Goal: Information Seeking & Learning: Learn about a topic

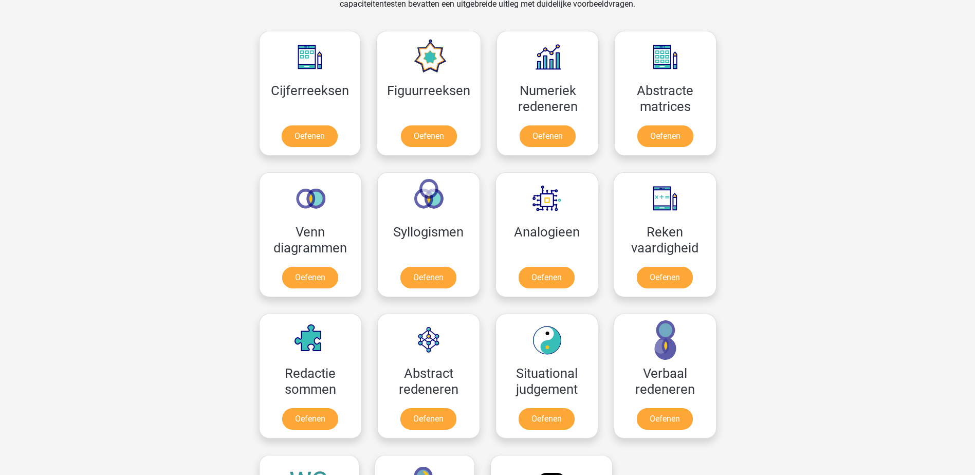
scroll to position [436, 0]
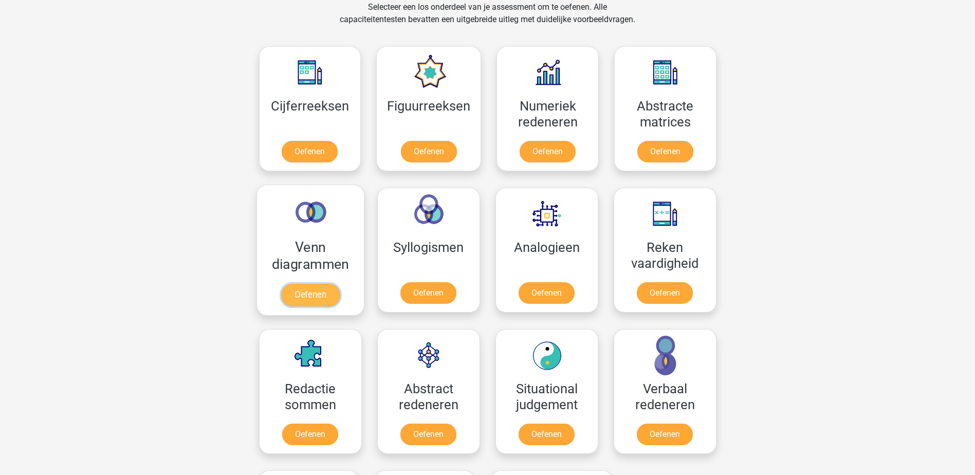
click at [323, 287] on link "Oefenen" at bounding box center [309, 295] width 59 height 23
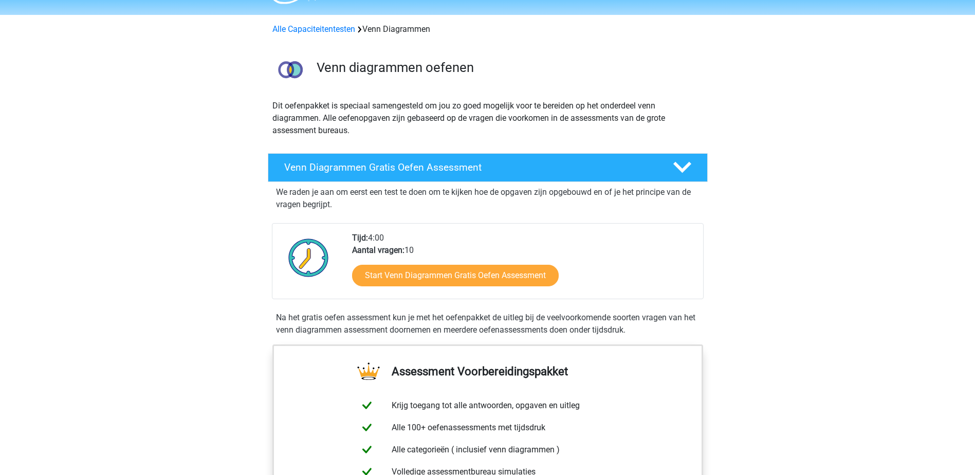
scroll to position [51, 0]
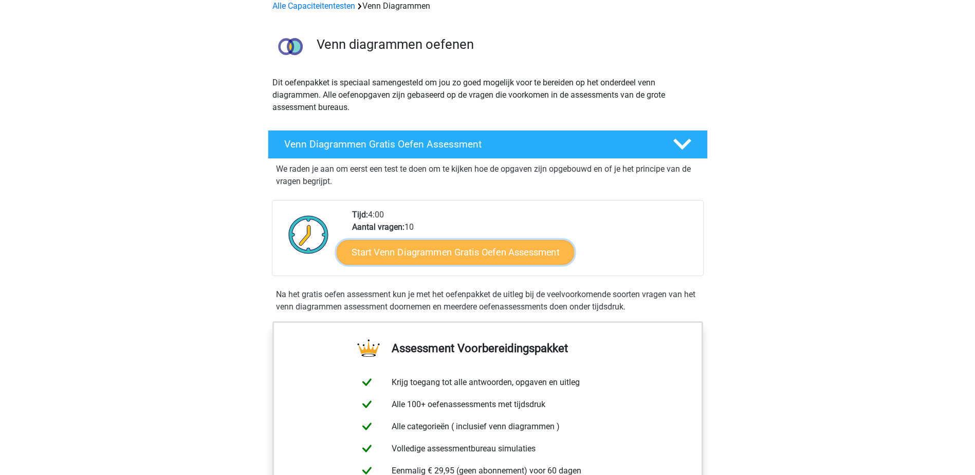
click at [477, 253] on link "Start Venn Diagrammen Gratis Oefen Assessment" at bounding box center [454, 252] width 237 height 25
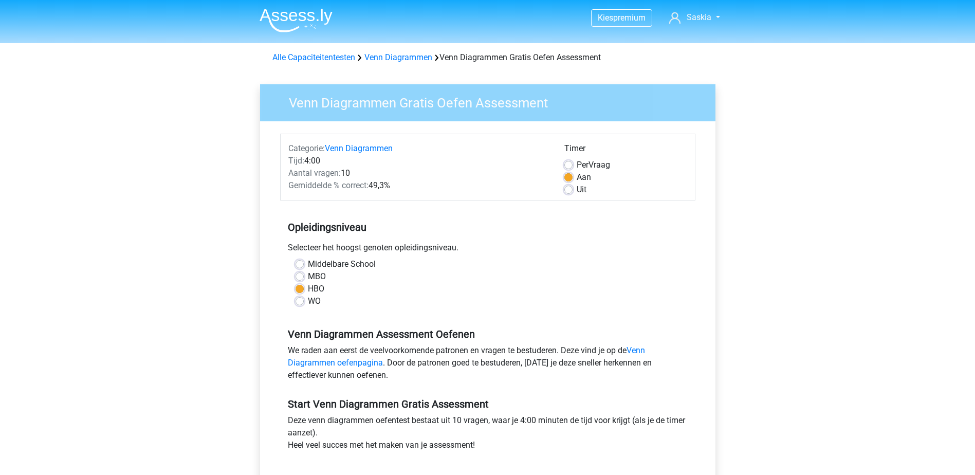
click at [308, 275] on label "MBO" at bounding box center [317, 276] width 18 height 12
click at [301, 275] on input "MBO" at bounding box center [299, 275] width 8 height 10
radio input "true"
click at [308, 286] on label "HBO" at bounding box center [316, 289] width 16 height 12
click at [300, 286] on input "HBO" at bounding box center [299, 288] width 8 height 10
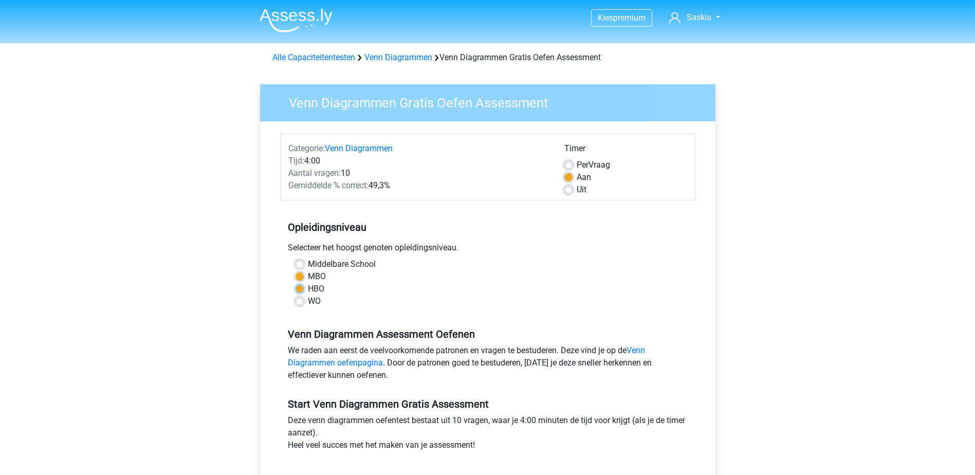
radio input "true"
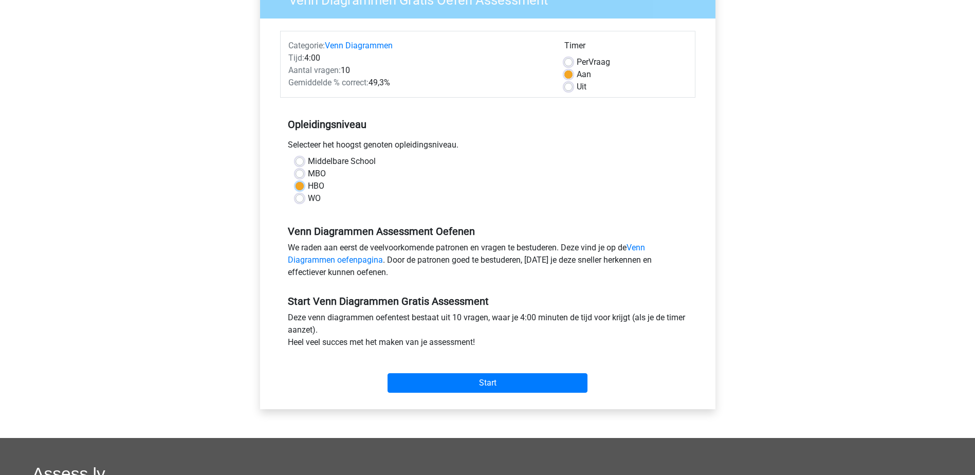
scroll to position [154, 0]
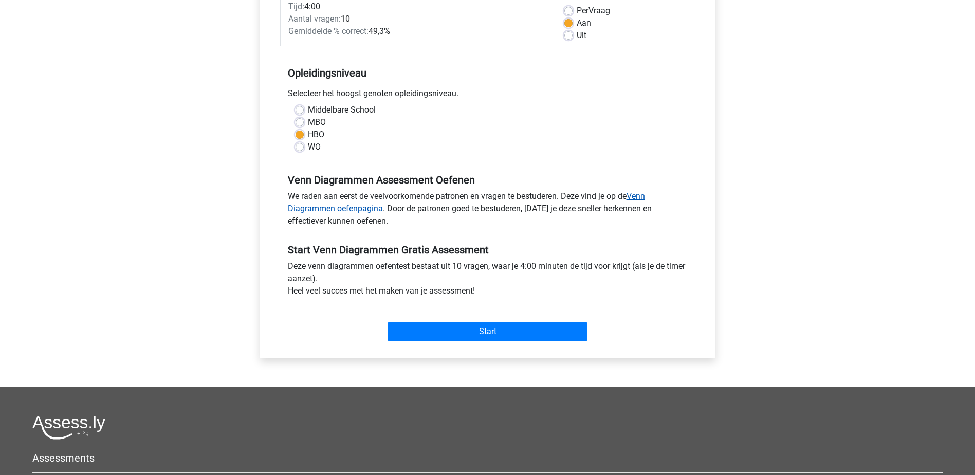
click at [366, 205] on link "Venn Diagrammen oefenpagina" at bounding box center [466, 202] width 357 height 22
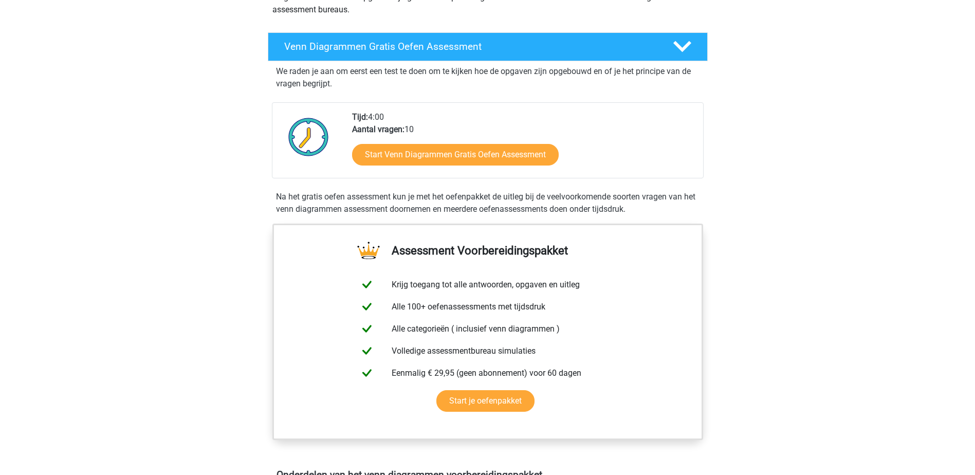
scroll to position [154, 0]
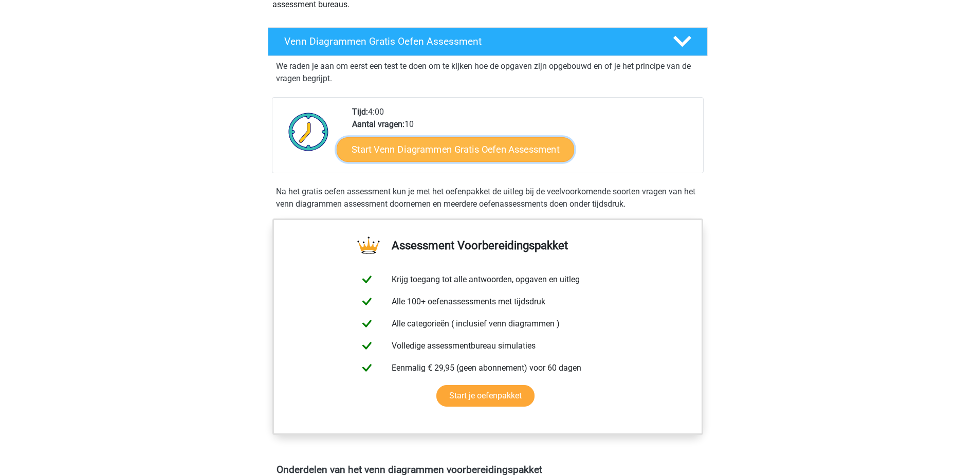
click at [480, 155] on link "Start Venn Diagrammen Gratis Oefen Assessment" at bounding box center [454, 149] width 237 height 25
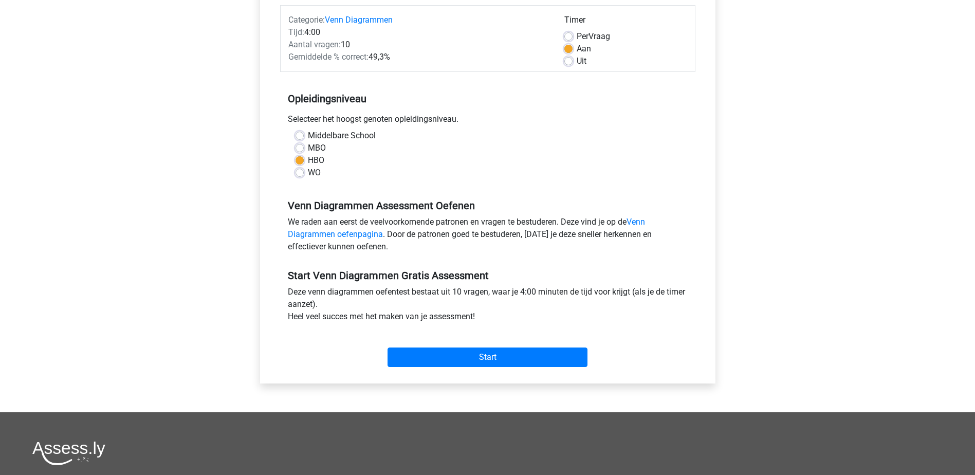
scroll to position [154, 0]
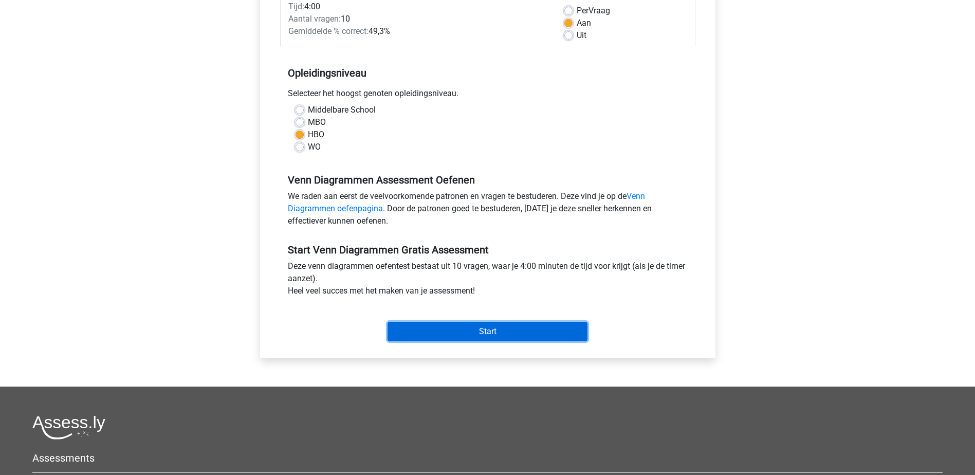
click at [537, 328] on input "Start" at bounding box center [487, 332] width 200 height 20
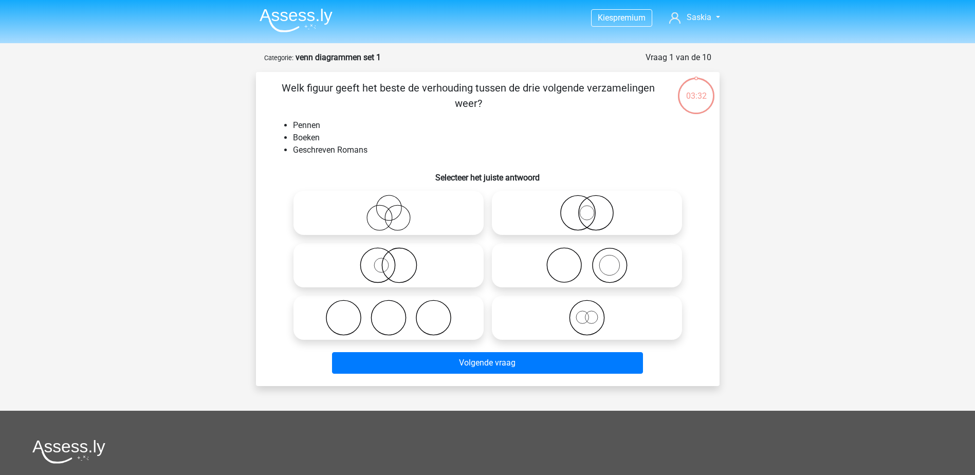
click at [382, 261] on icon at bounding box center [388, 265] width 182 height 36
click at [388, 260] on input "radio" at bounding box center [391, 256] width 7 height 7
radio input "true"
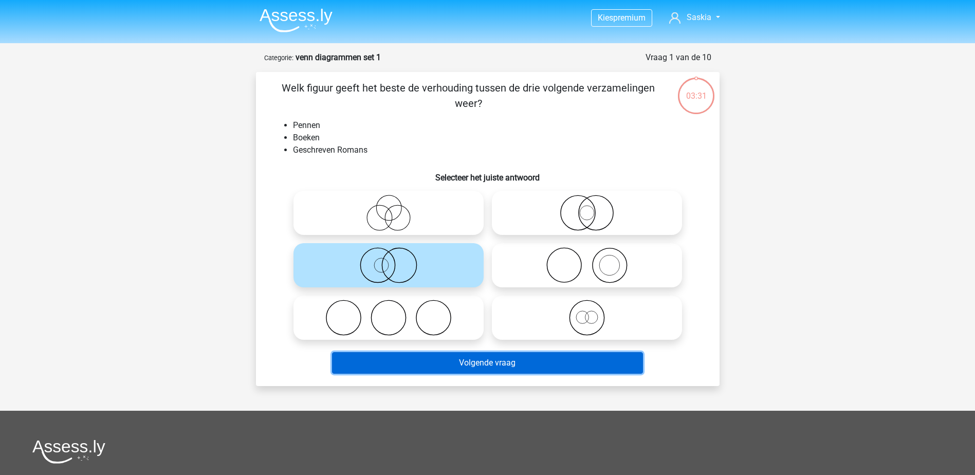
click at [472, 363] on button "Volgende vraag" at bounding box center [487, 363] width 311 height 22
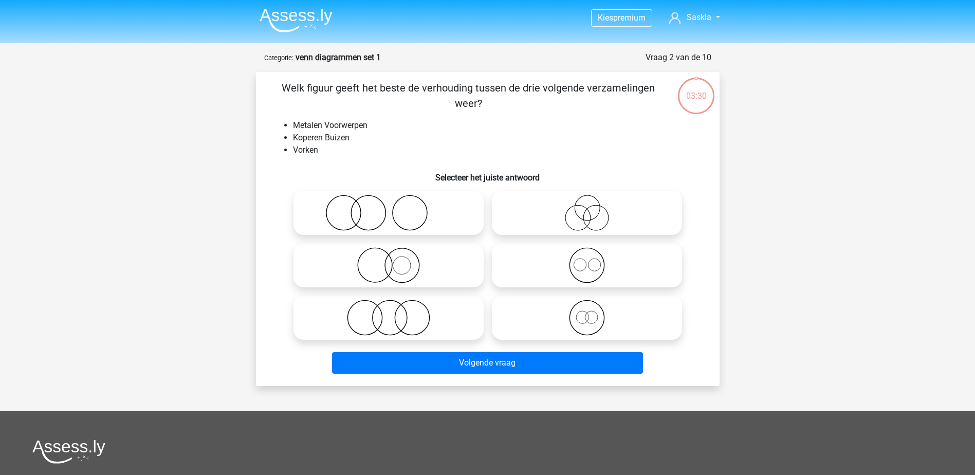
scroll to position [51, 0]
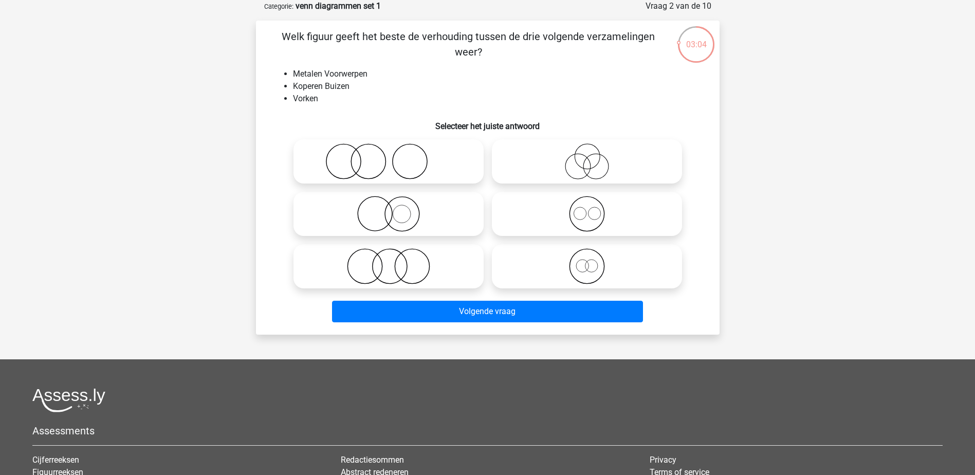
click at [372, 162] on icon at bounding box center [388, 161] width 182 height 36
click at [388, 156] on input "radio" at bounding box center [391, 152] width 7 height 7
radio input "true"
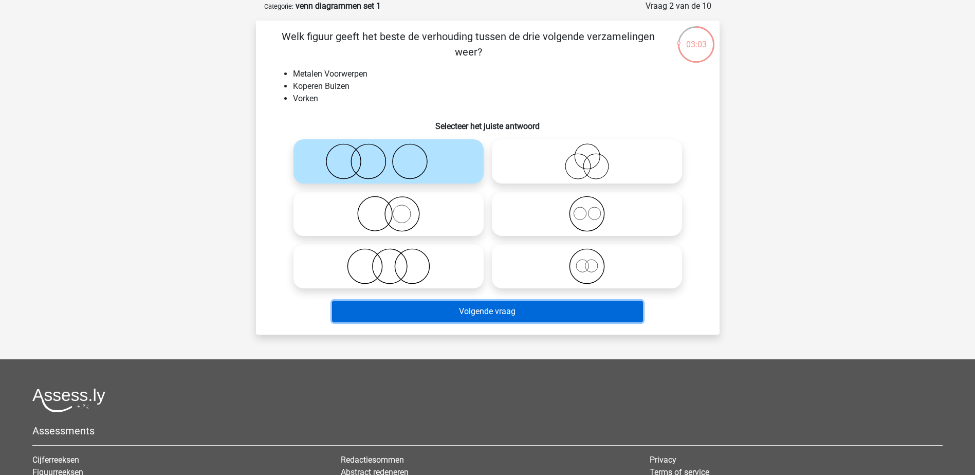
click at [511, 309] on button "Volgende vraag" at bounding box center [487, 312] width 311 height 22
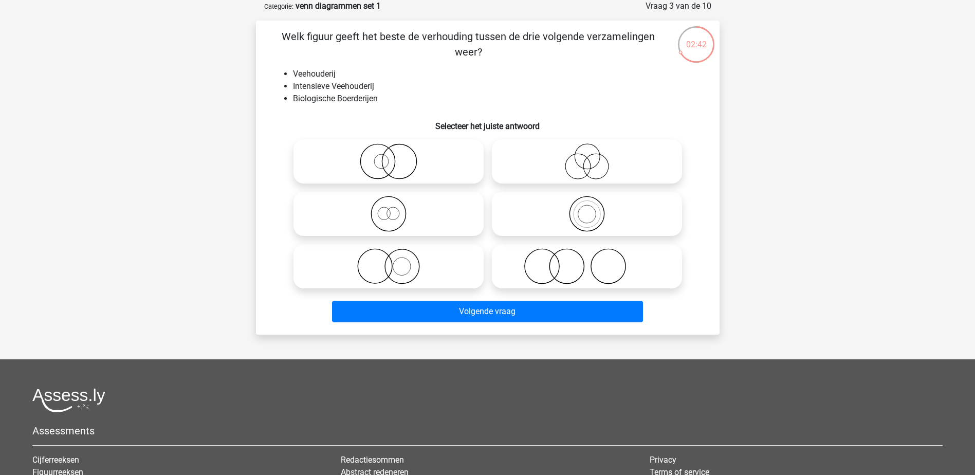
drag, startPoint x: 381, startPoint y: 265, endPoint x: 448, endPoint y: 295, distance: 73.6
click at [383, 266] on icon at bounding box center [388, 266] width 182 height 36
click at [388, 261] on input "radio" at bounding box center [391, 257] width 7 height 7
radio input "true"
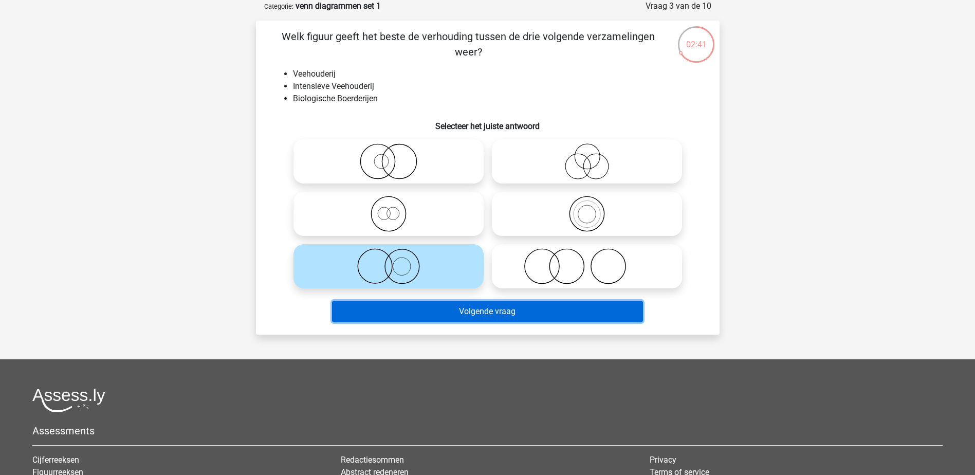
click at [477, 306] on button "Volgende vraag" at bounding box center [487, 312] width 311 height 22
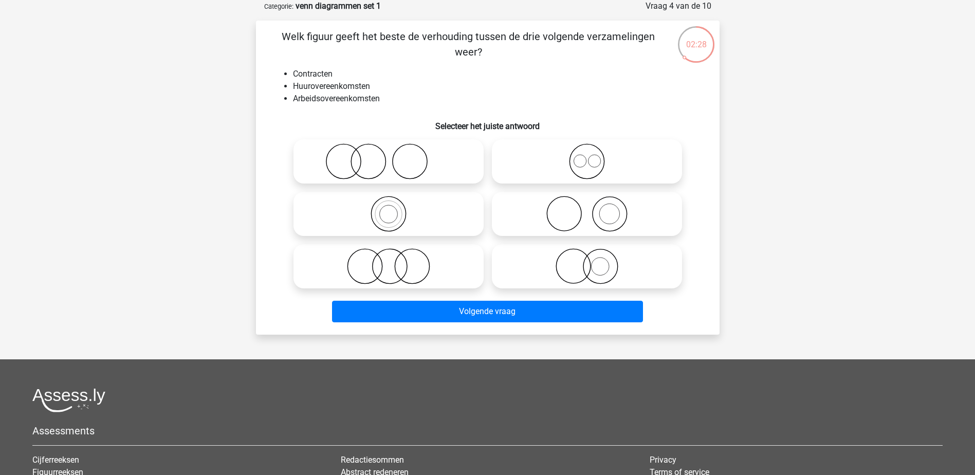
drag, startPoint x: 584, startPoint y: 266, endPoint x: 577, endPoint y: 271, distance: 8.4
click at [583, 265] on icon at bounding box center [587, 266] width 182 height 36
click at [587, 261] on input "radio" at bounding box center [590, 257] width 7 height 7
radio input "true"
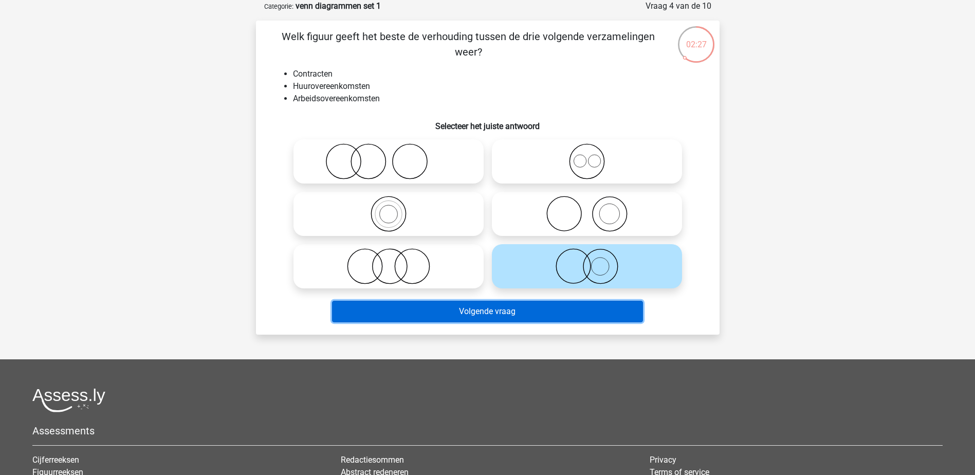
click at [555, 308] on button "Volgende vraag" at bounding box center [487, 312] width 311 height 22
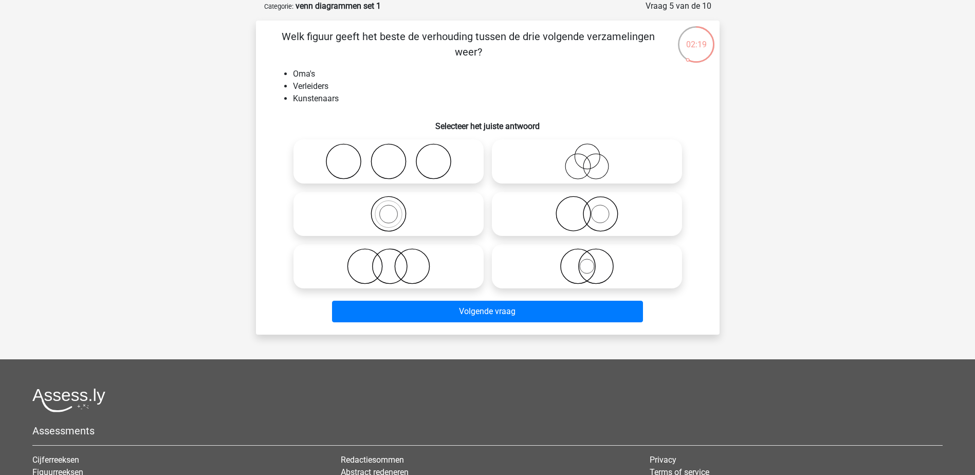
drag, startPoint x: 582, startPoint y: 161, endPoint x: 576, endPoint y: 193, distance: 31.8
click at [582, 161] on icon at bounding box center [587, 161] width 182 height 36
click at [587, 156] on input "radio" at bounding box center [590, 152] width 7 height 7
radio input "true"
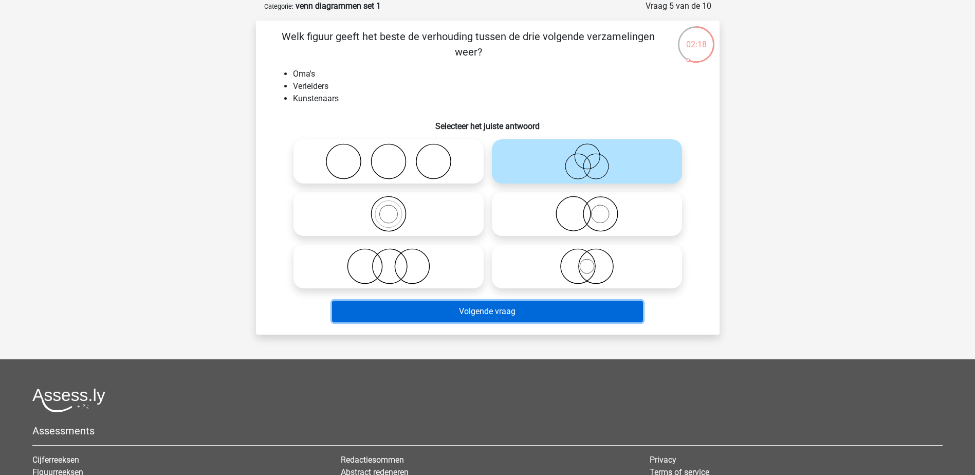
click at [571, 309] on button "Volgende vraag" at bounding box center [487, 312] width 311 height 22
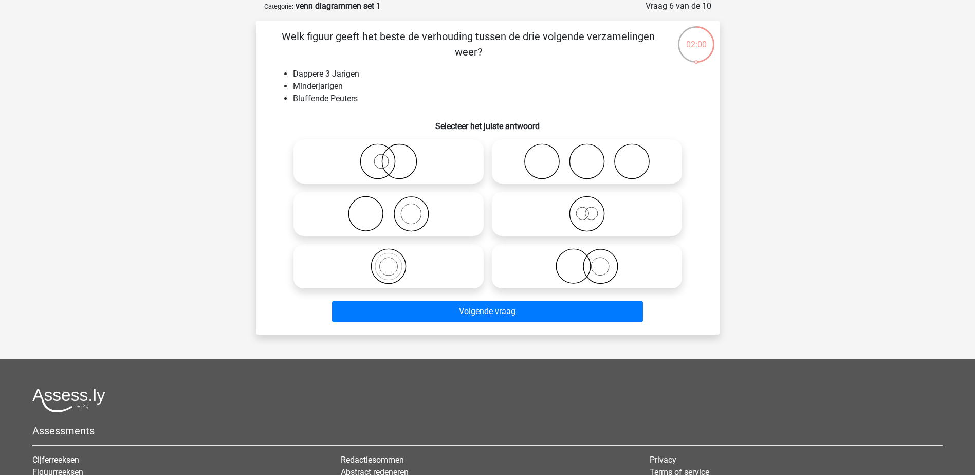
click at [597, 220] on icon at bounding box center [587, 214] width 182 height 36
click at [593, 209] on input "radio" at bounding box center [590, 205] width 7 height 7
radio input "true"
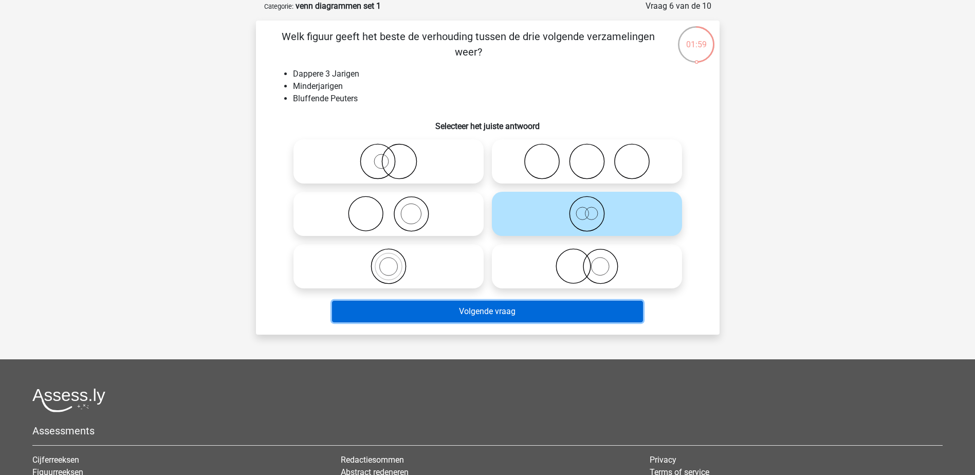
click at [574, 302] on button "Volgende vraag" at bounding box center [487, 312] width 311 height 22
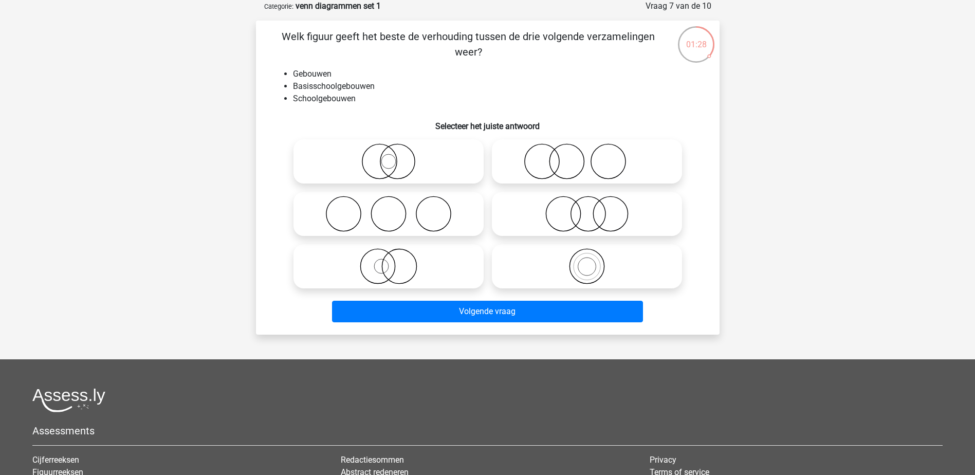
click at [568, 274] on icon at bounding box center [587, 266] width 182 height 36
click at [587, 261] on input "radio" at bounding box center [590, 257] width 7 height 7
radio input "true"
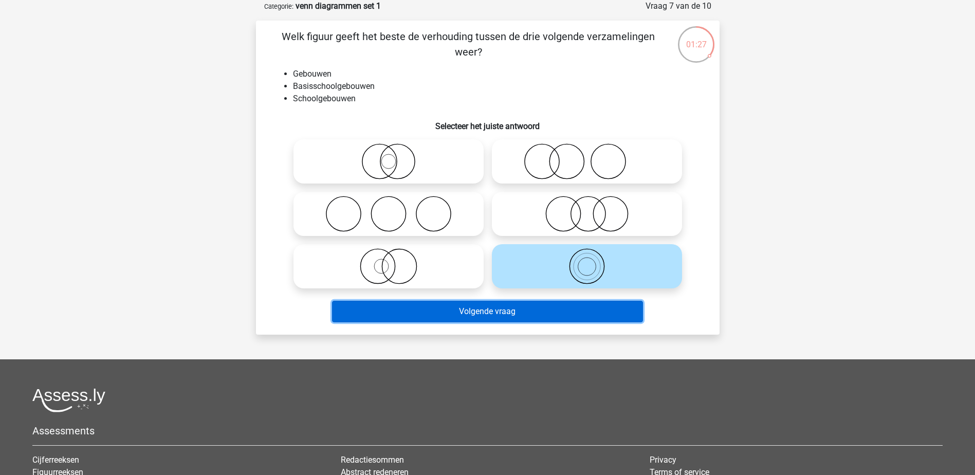
click at [522, 317] on button "Volgende vraag" at bounding box center [487, 312] width 311 height 22
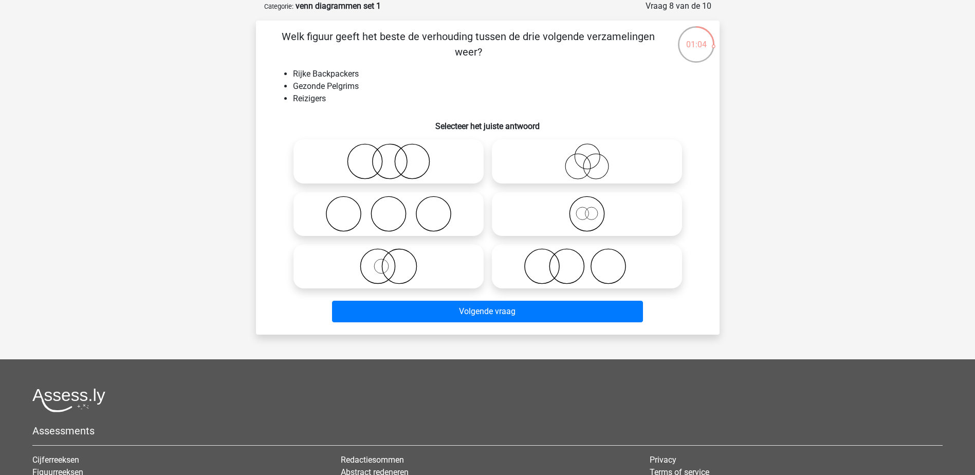
click at [594, 226] on icon at bounding box center [587, 214] width 182 height 36
click at [593, 209] on input "radio" at bounding box center [590, 205] width 7 height 7
radio input "true"
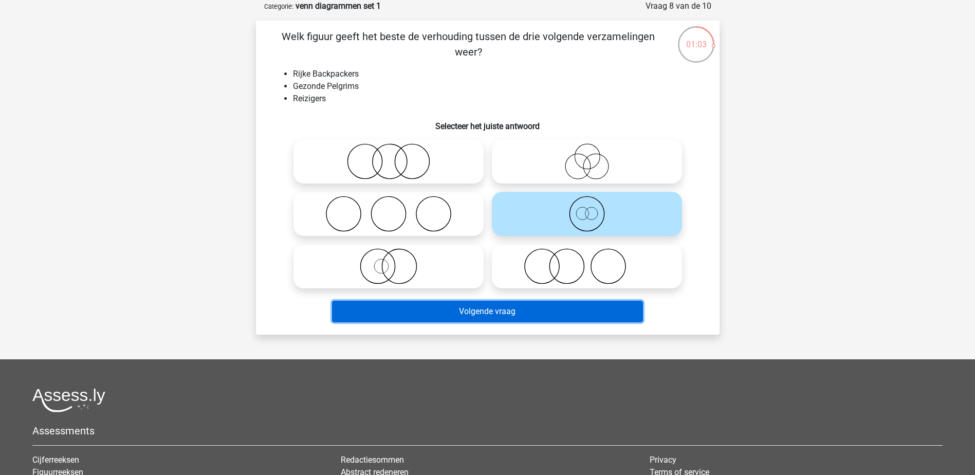
click at [560, 303] on button "Volgende vraag" at bounding box center [487, 312] width 311 height 22
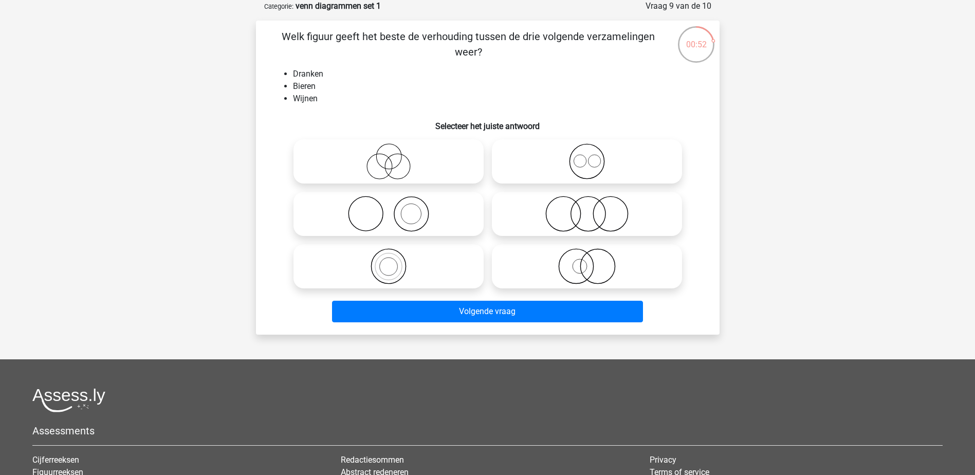
click at [585, 167] on icon at bounding box center [587, 161] width 182 height 36
click at [587, 156] on input "radio" at bounding box center [590, 152] width 7 height 7
radio input "true"
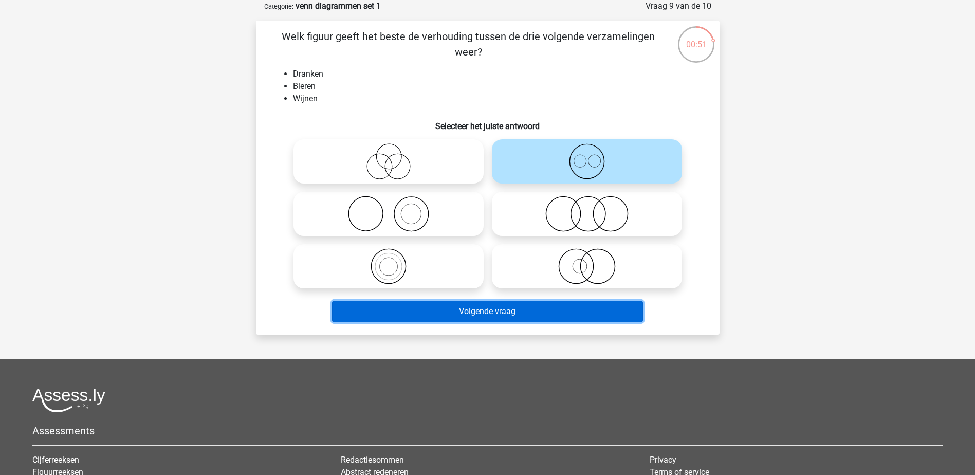
click at [521, 310] on button "Volgende vraag" at bounding box center [487, 312] width 311 height 22
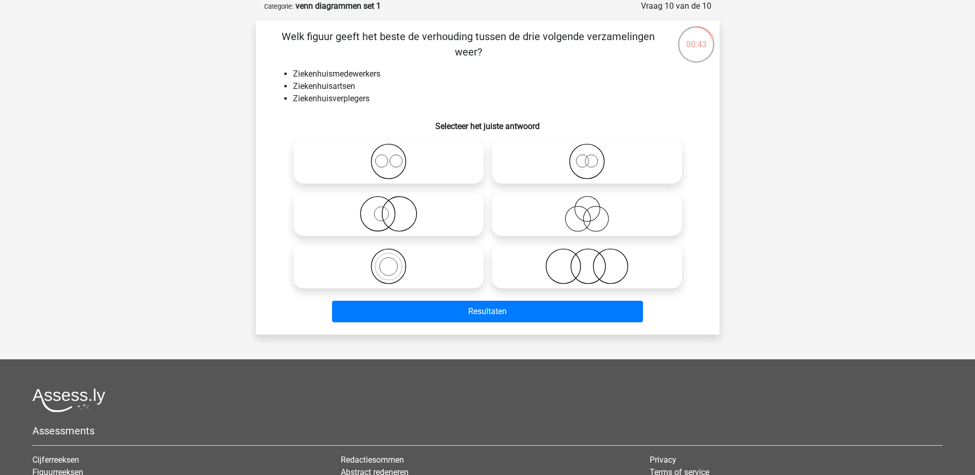
click at [399, 166] on circle at bounding box center [395, 161] width 12 height 12
click at [395, 156] on input "radio" at bounding box center [391, 152] width 7 height 7
radio input "true"
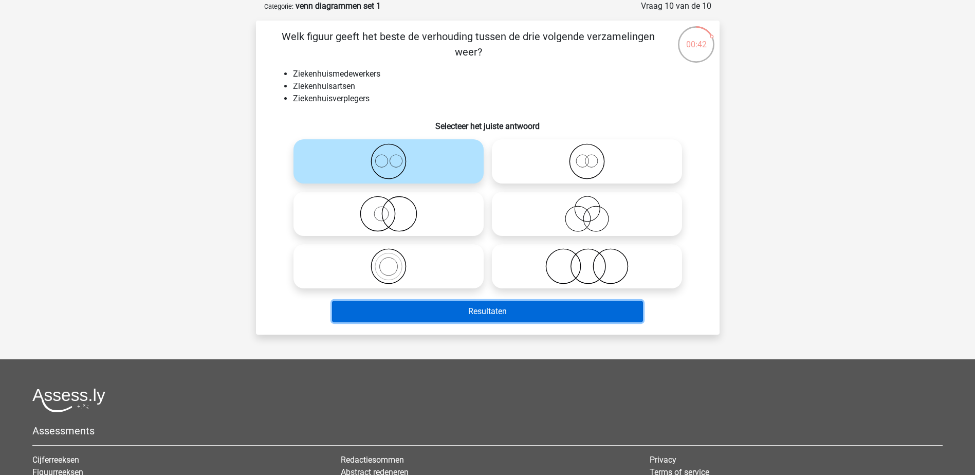
click at [481, 310] on button "Resultaten" at bounding box center [487, 312] width 311 height 22
